Goal: Task Accomplishment & Management: Manage account settings

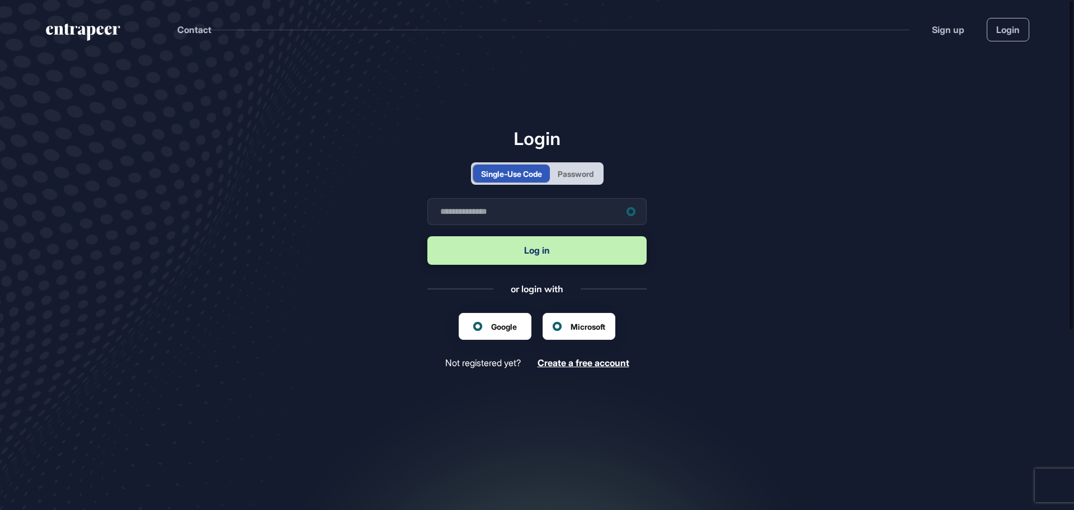
scroll to position [1, 1]
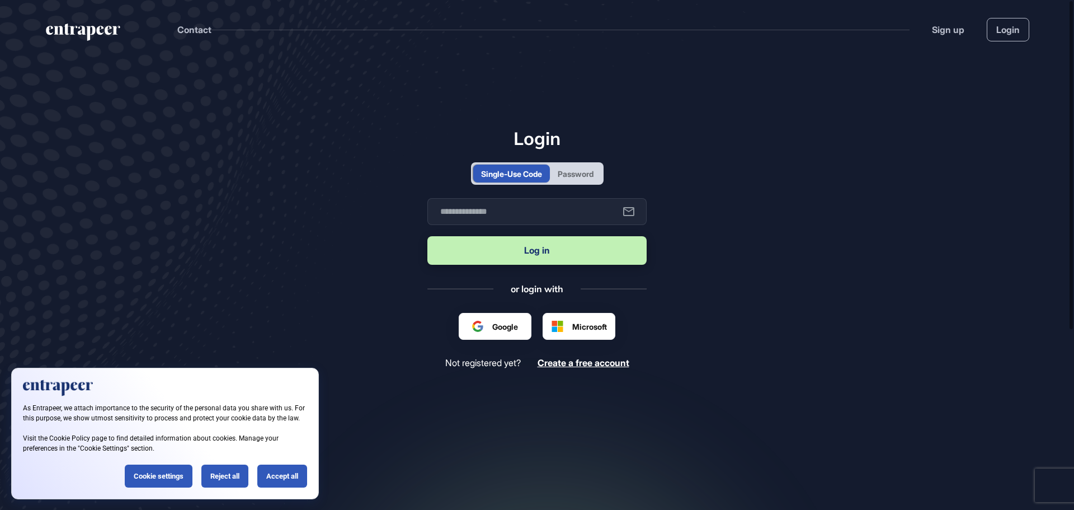
click at [572, 322] on span "Microsoft" at bounding box center [589, 326] width 35 height 12
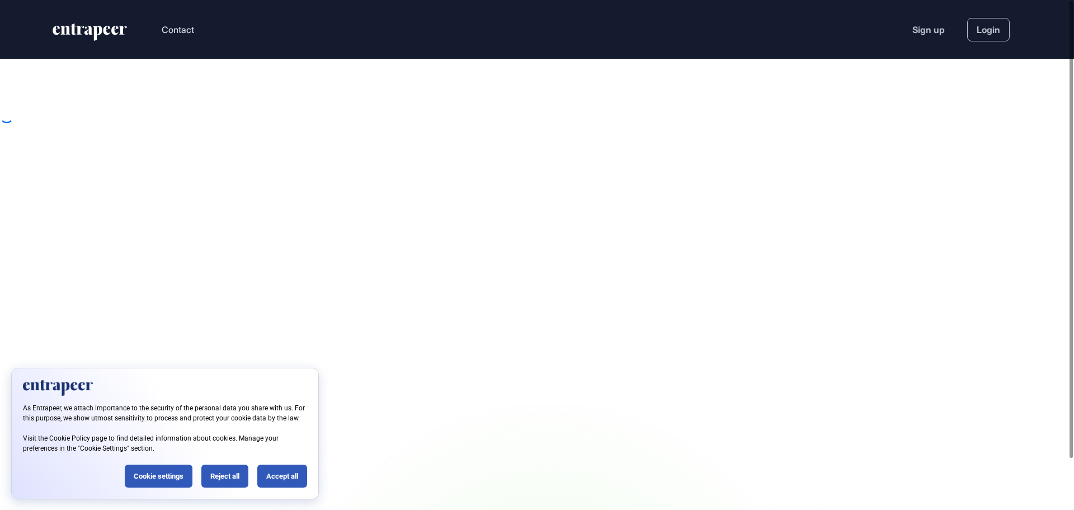
scroll to position [1, 1]
click at [263, 474] on div "Accept all" at bounding box center [282, 475] width 50 height 23
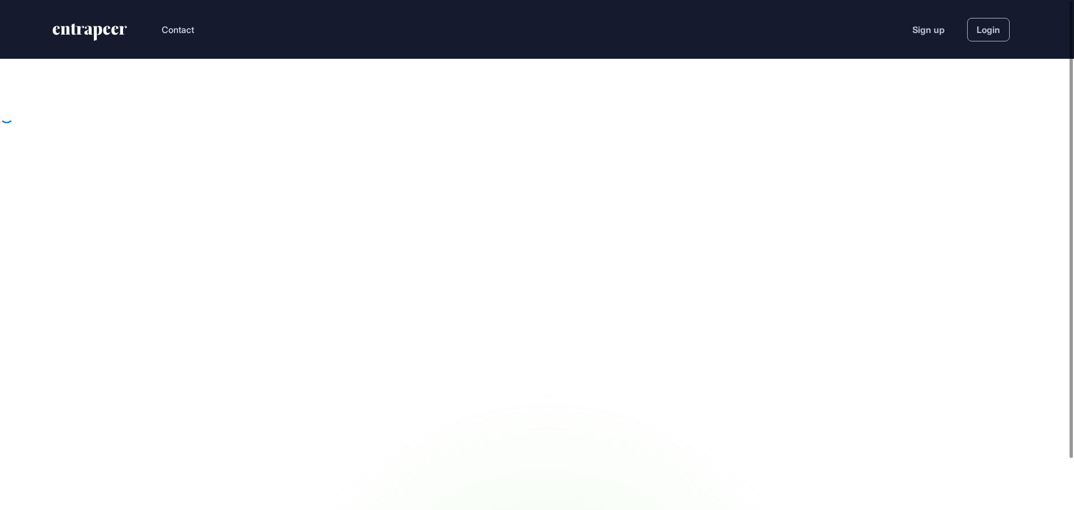
scroll to position [0, 0]
click at [971, 36] on link "Login" at bounding box center [988, 29] width 43 height 23
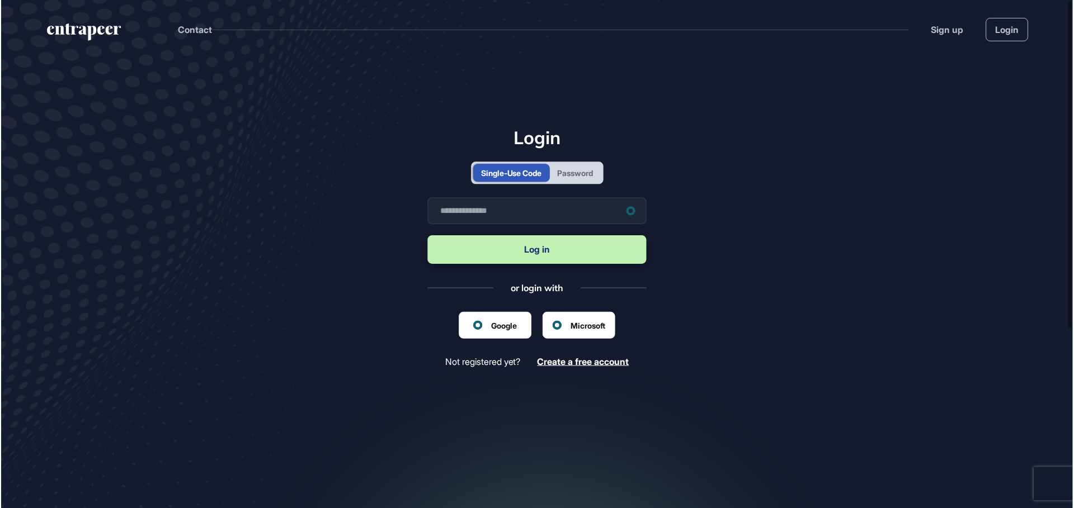
scroll to position [1, 1]
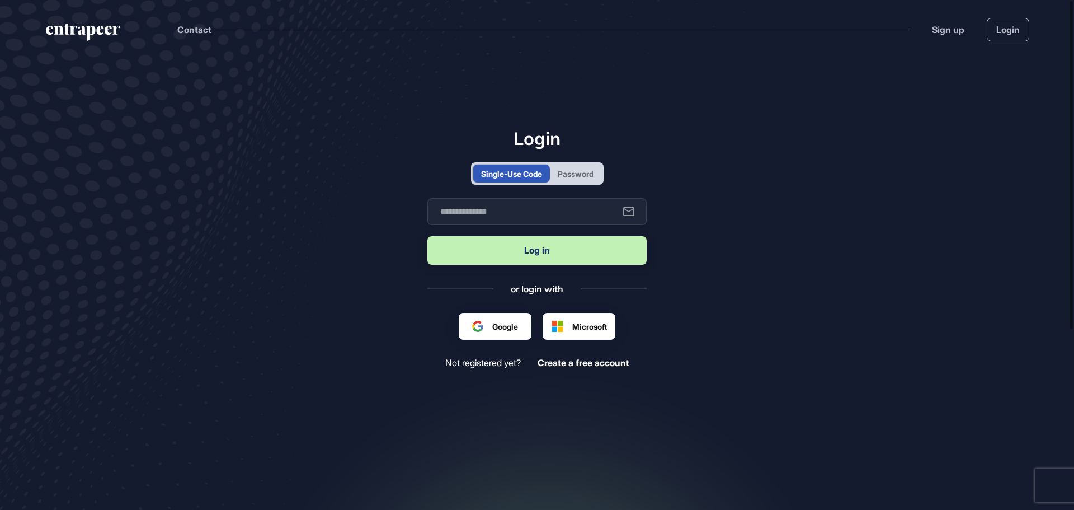
click at [570, 316] on div "Microsoft" at bounding box center [579, 326] width 73 height 27
click at [572, 328] on span "Microsoft" at bounding box center [589, 326] width 35 height 12
